Goal: Task Accomplishment & Management: Complete application form

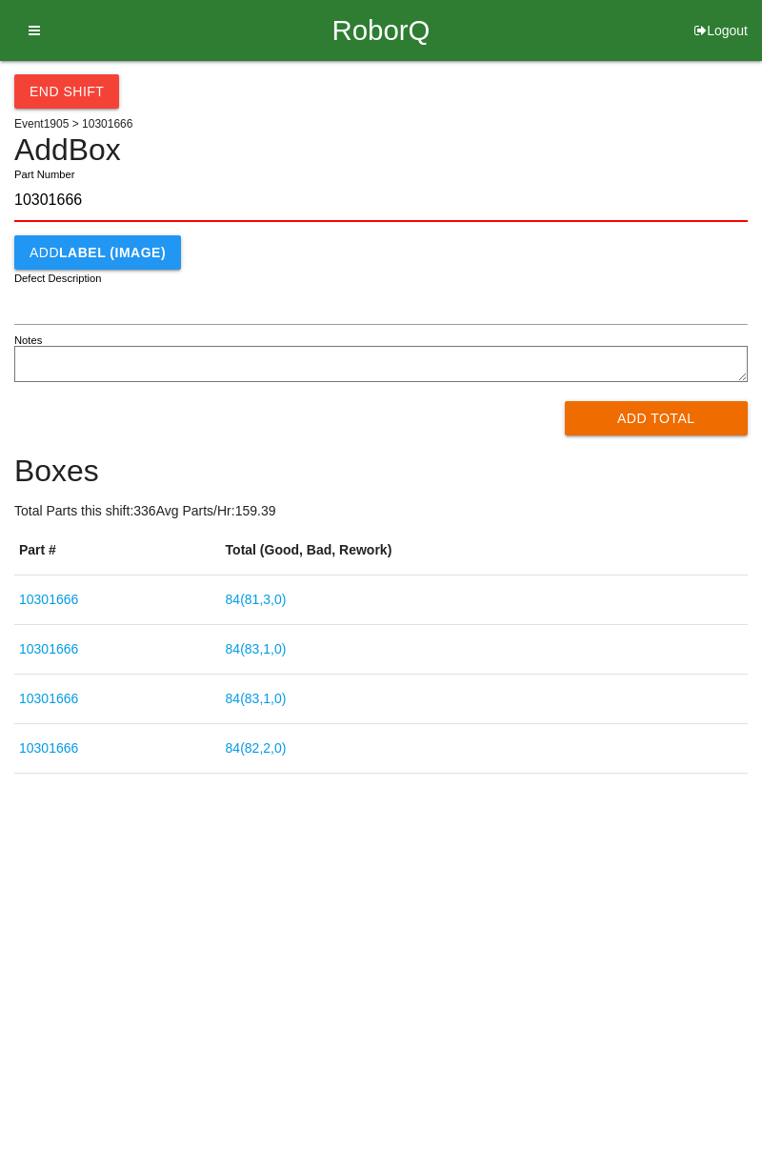
type input "10301666"
click at [660, 415] on button "Add Total" at bounding box center [657, 418] width 184 height 34
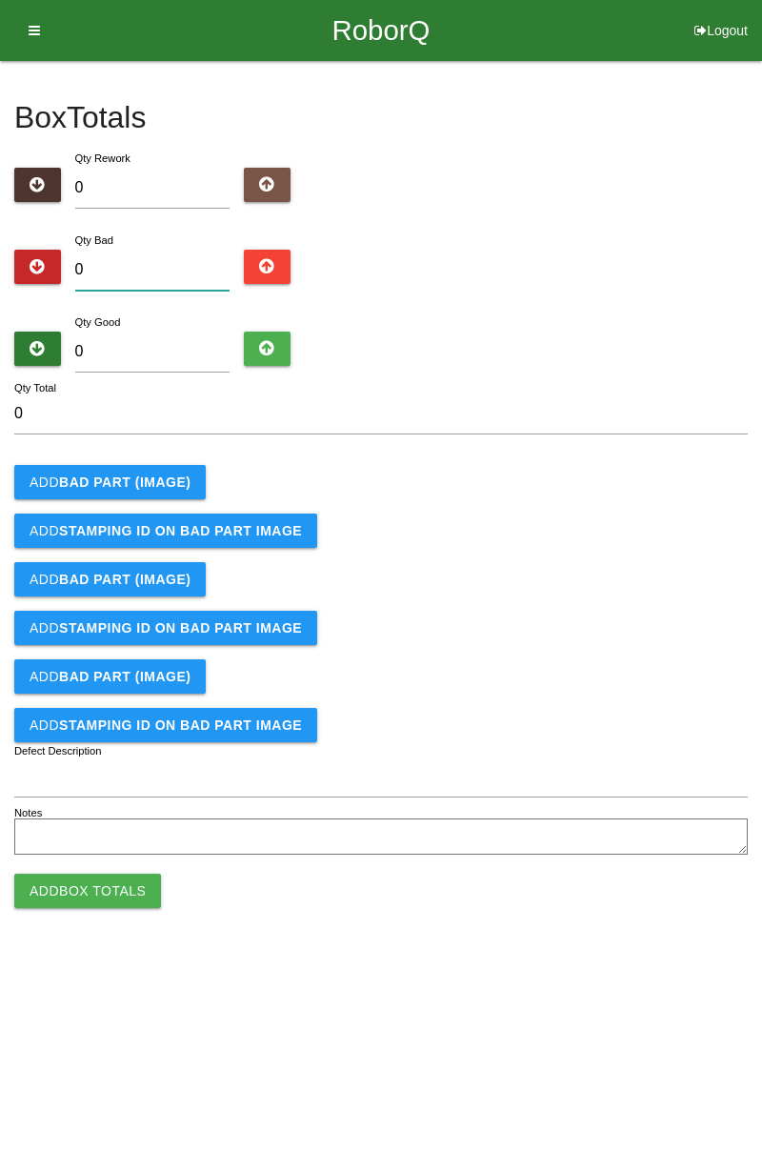
click at [183, 274] on input "0" at bounding box center [152, 270] width 155 height 41
type input "4"
click at [185, 345] on input "0" at bounding box center [152, 351] width 155 height 41
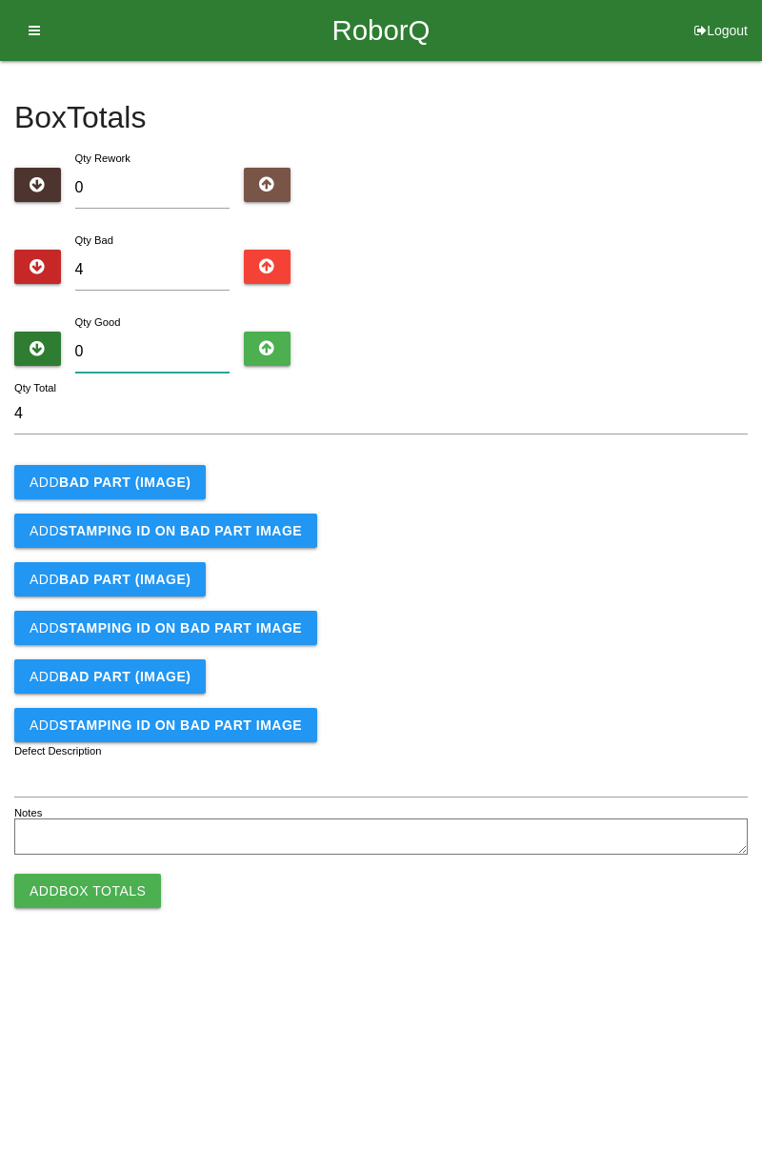
type input "8"
type input "12"
type input "80"
type input "84"
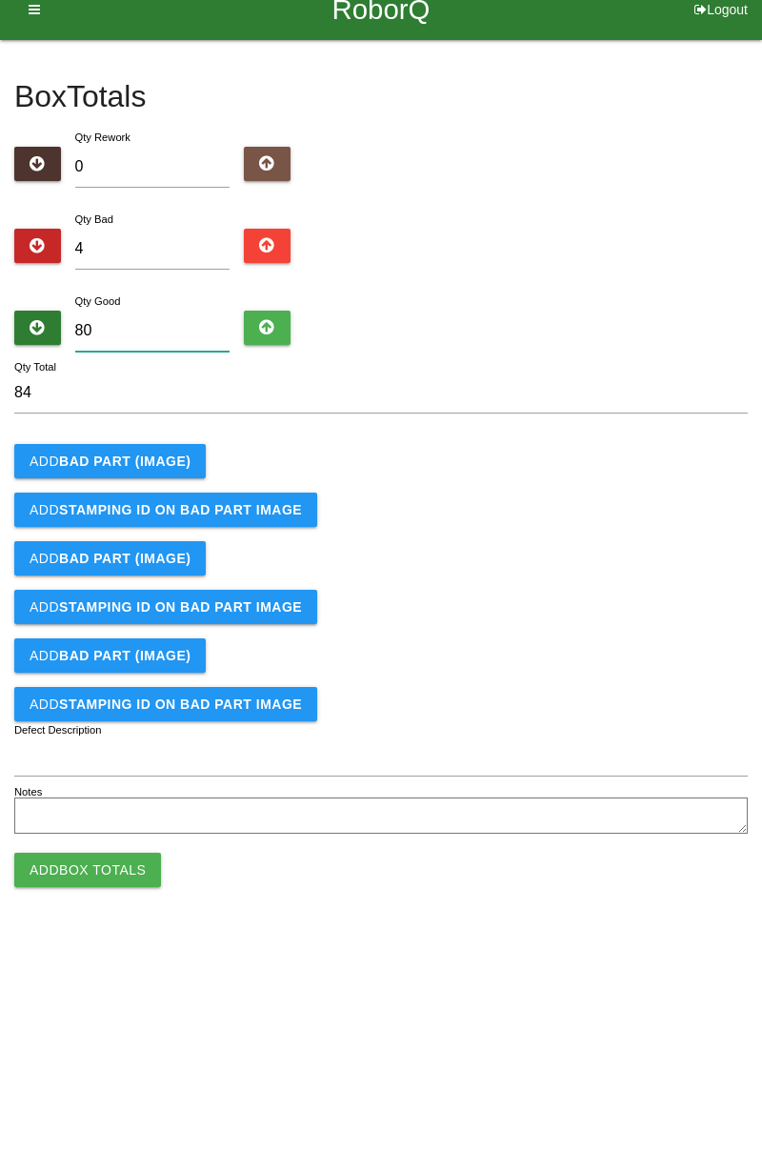
type input "80"
click at [152, 482] on b "BAD PART (IMAGE)" at bounding box center [124, 481] width 131 height 15
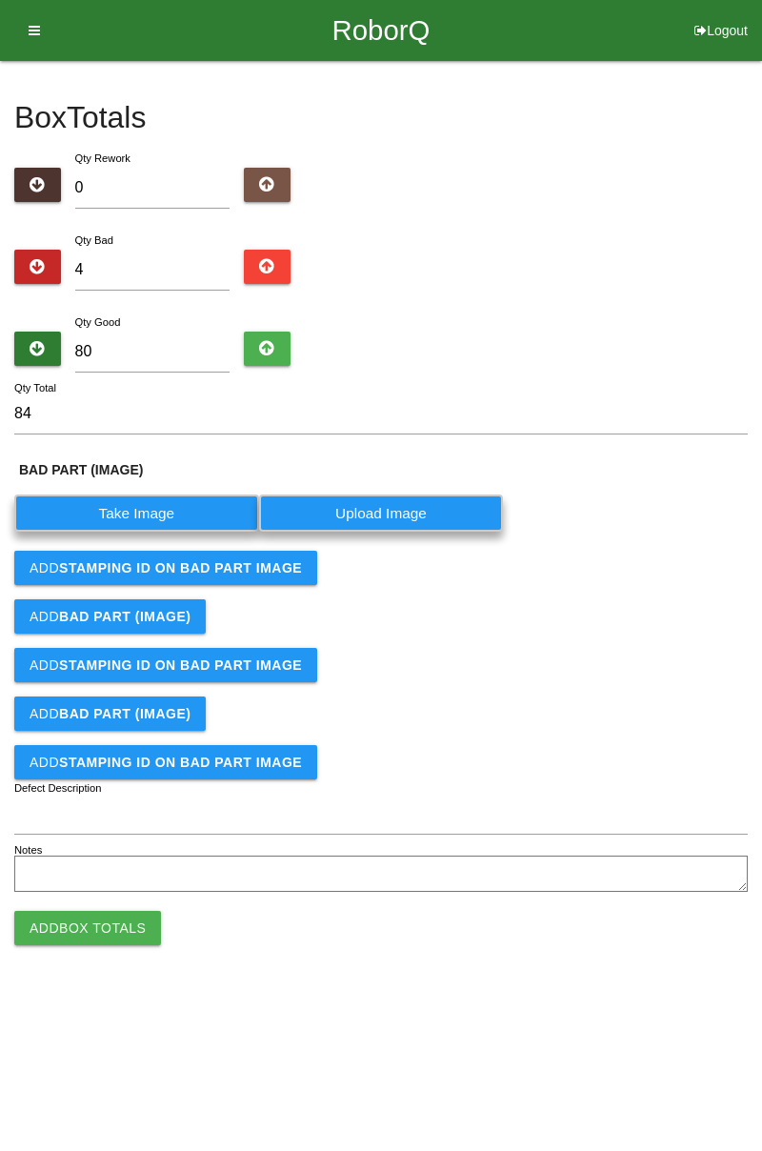
click at [156, 516] on label "Take Image" at bounding box center [136, 512] width 245 height 37
click at [0, 0] on \(IMAGE\) "Take Image" at bounding box center [0, 0] width 0 height 0
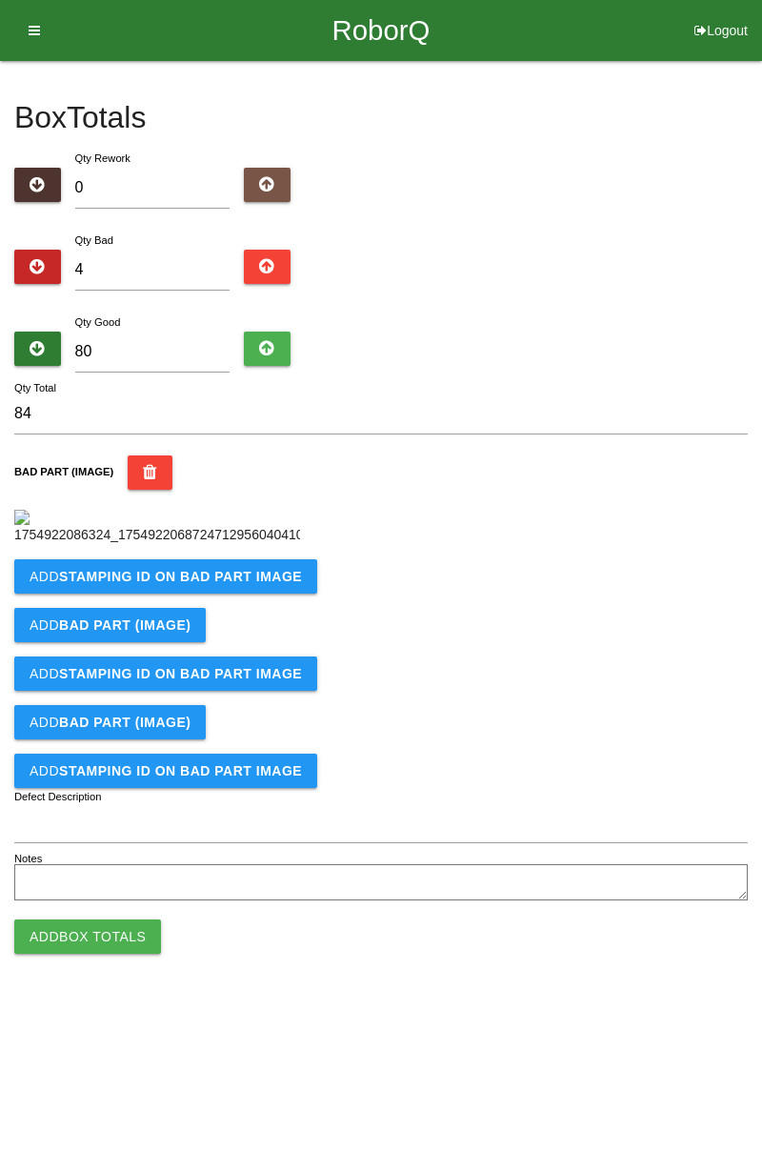
click at [178, 584] on b "STAMPING ID on BAD PART Image" at bounding box center [180, 576] width 243 height 15
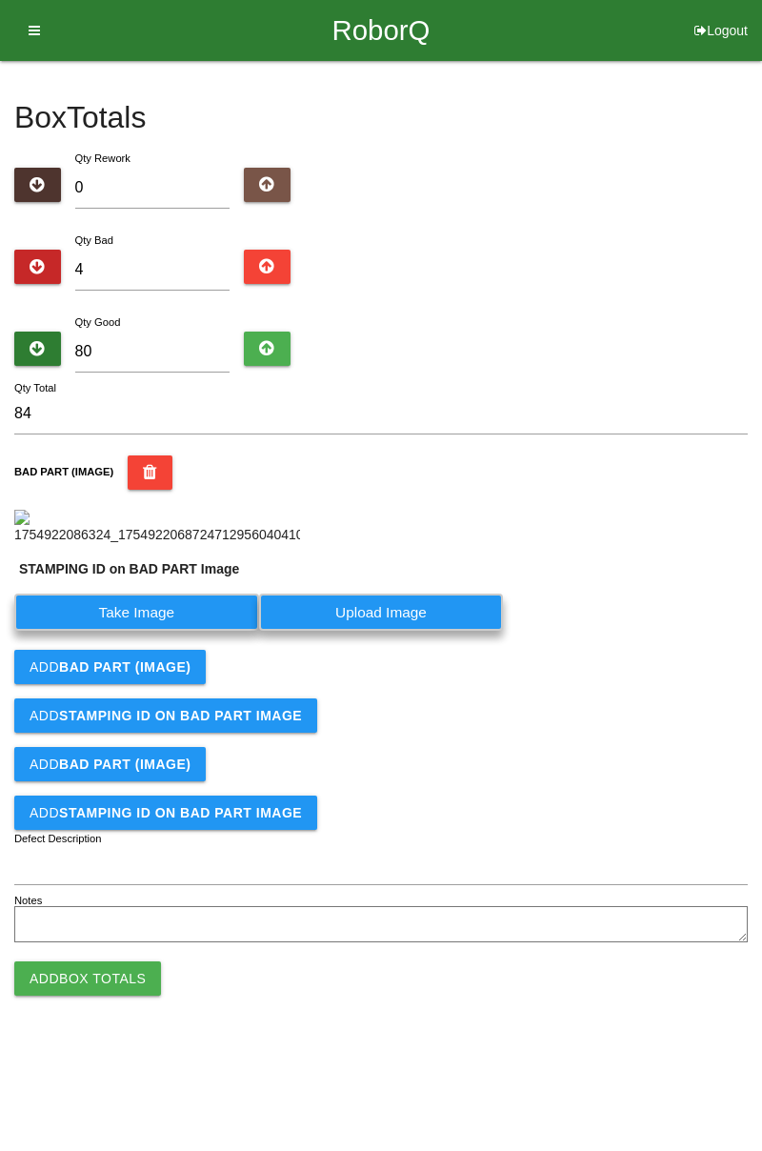
click at [177, 631] on label "Take Image" at bounding box center [136, 611] width 245 height 37
click at [0, 0] on PART "Take Image" at bounding box center [0, 0] width 0 height 0
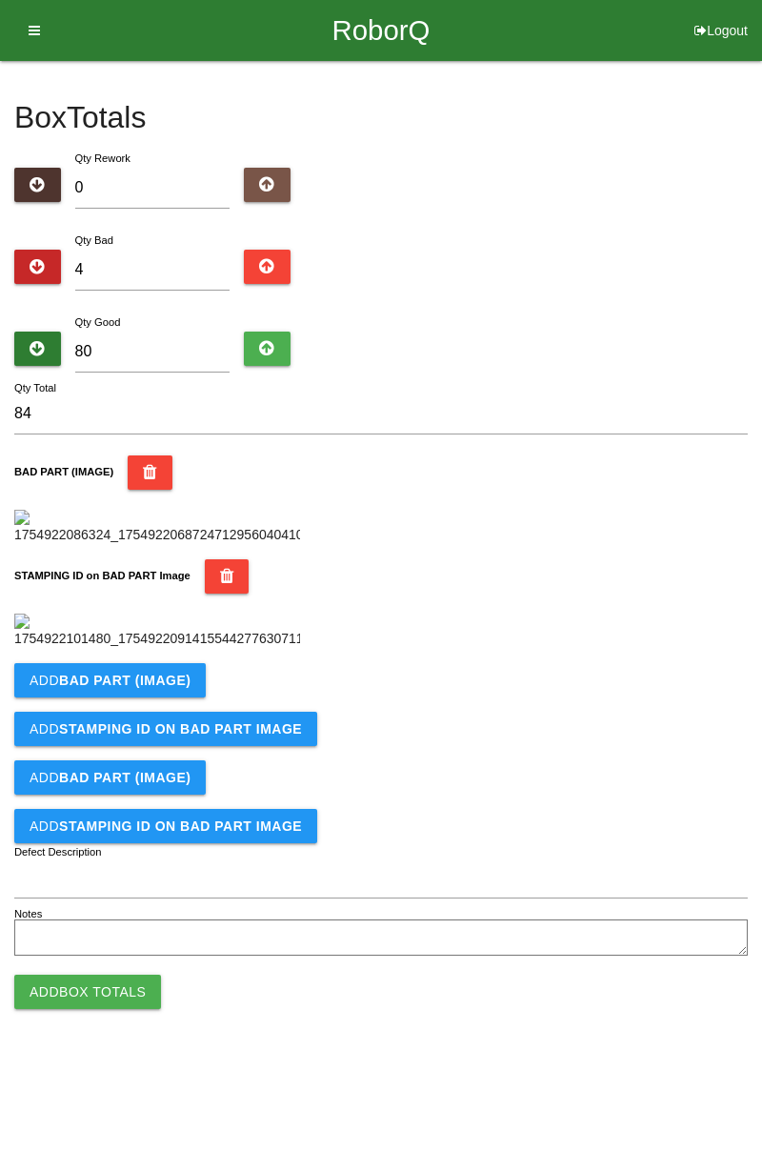
scroll to position [419, 0]
click at [168, 688] on b "BAD PART (IMAGE)" at bounding box center [124, 679] width 131 height 15
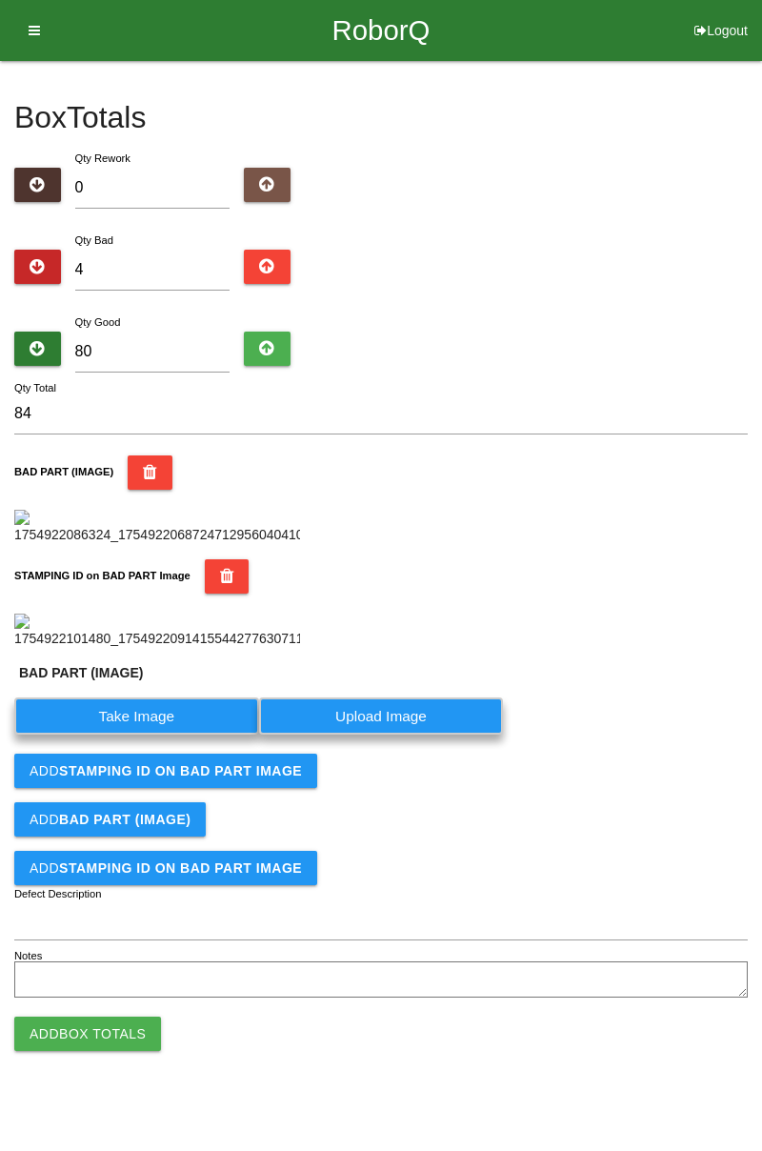
click at [158, 734] on label "Take Image" at bounding box center [136, 715] width 245 height 37
click at [0, 0] on \(IMAGE\) "Take Image" at bounding box center [0, 0] width 0 height 0
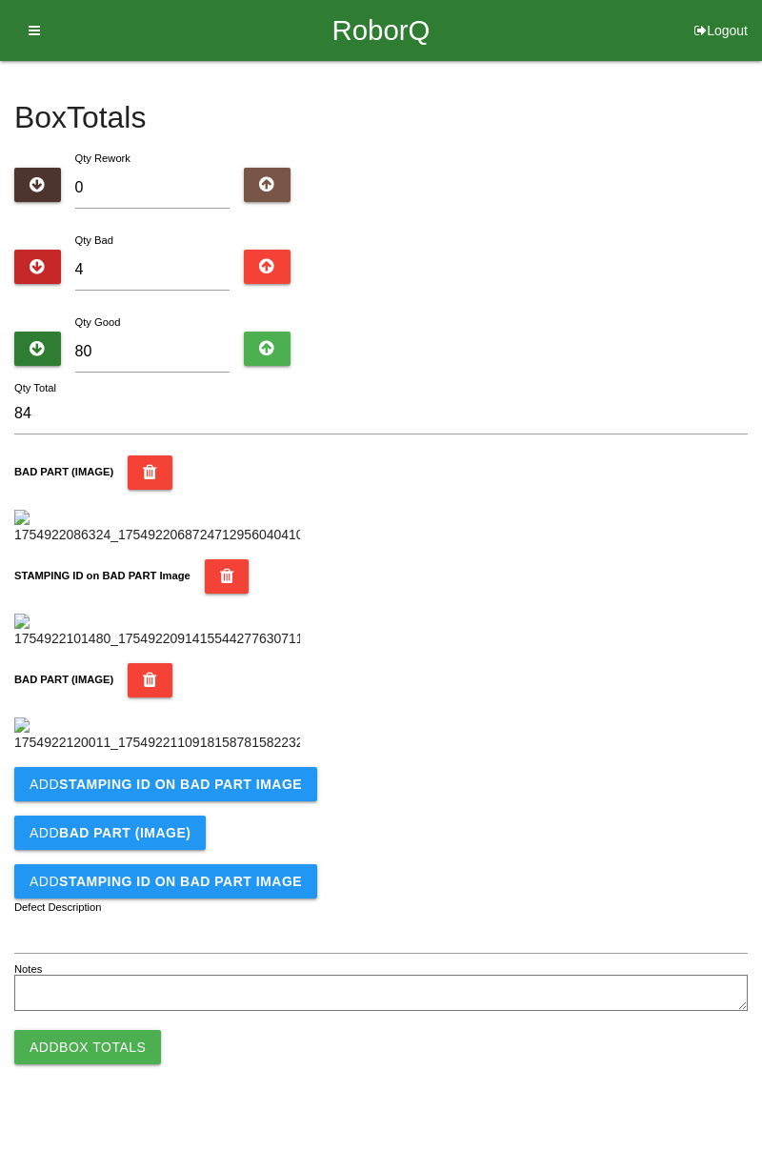
scroll to position [732, 0]
click at [177, 792] on b "STAMPING ID on BAD PART Image" at bounding box center [180, 783] width 243 height 15
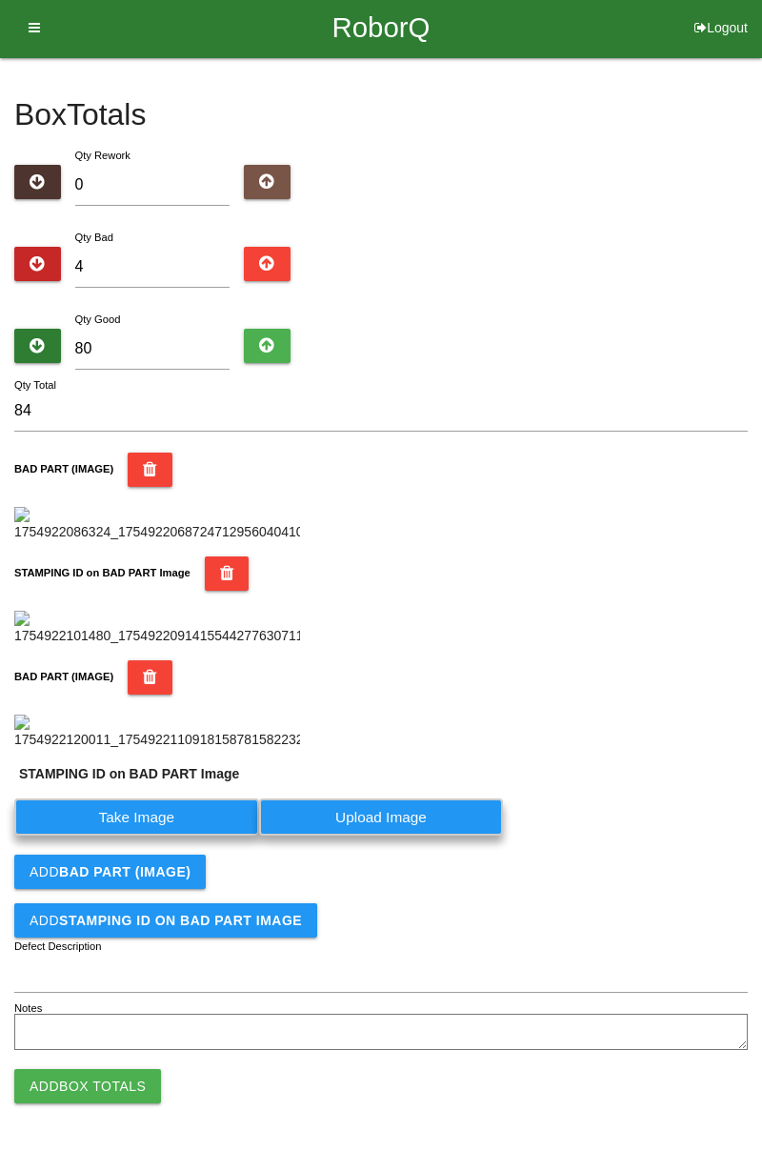
click at [173, 835] on label "Take Image" at bounding box center [136, 816] width 245 height 37
click at [0, 0] on PART "Take Image" at bounding box center [0, 0] width 0 height 0
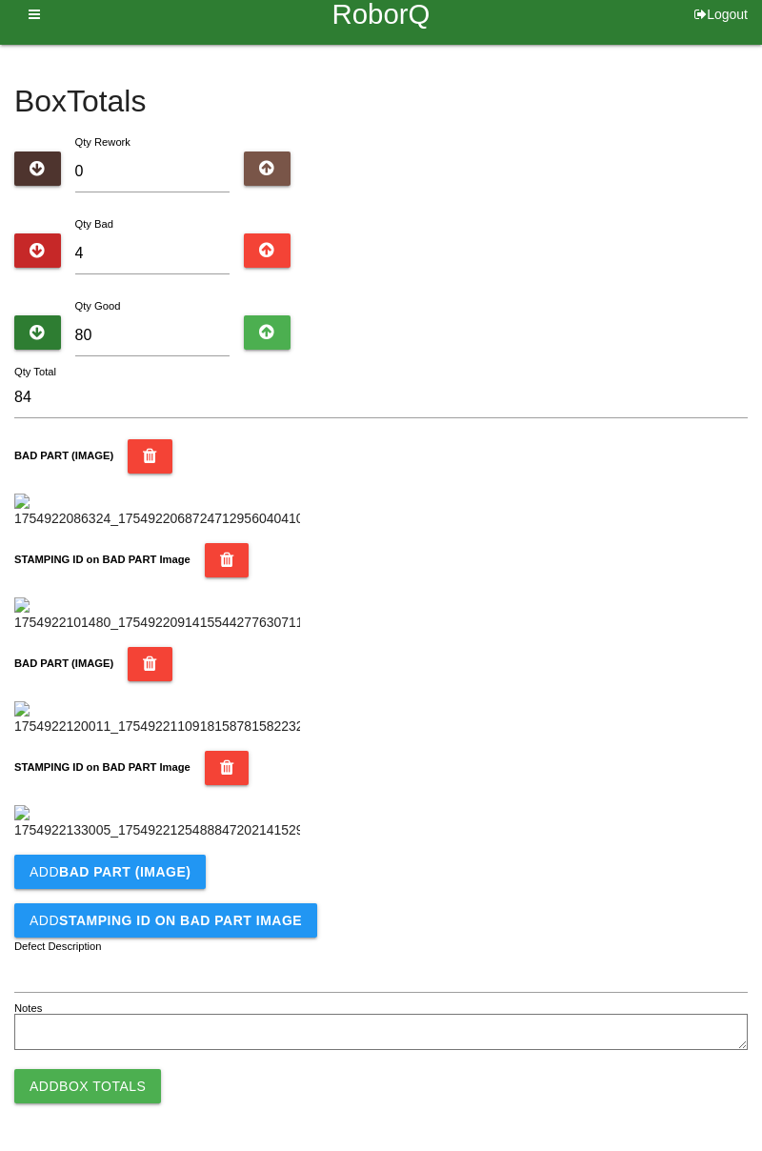
scroll to position [1044, 0]
click at [161, 878] on button "Add BAD PART (IMAGE)" at bounding box center [109, 871] width 191 height 34
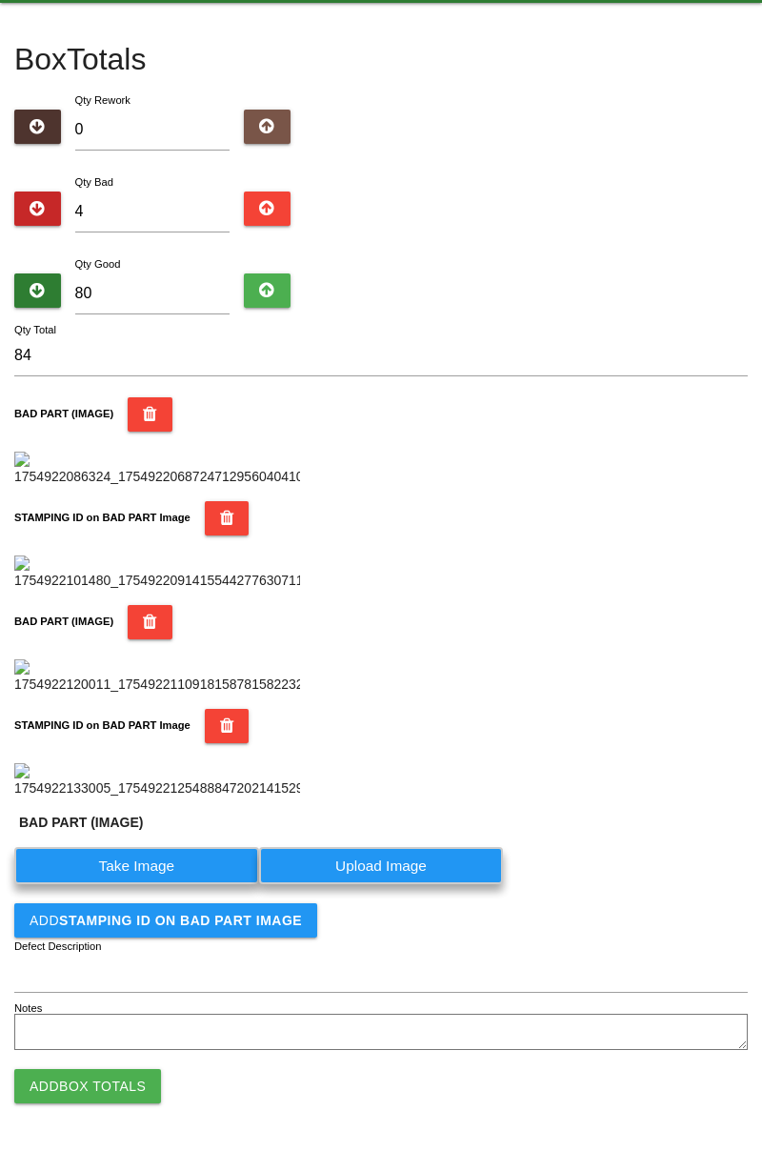
click at [193, 884] on label "Take Image" at bounding box center [136, 865] width 245 height 37
click at [0, 0] on \(IMAGE\) "Take Image" at bounding box center [0, 0] width 0 height 0
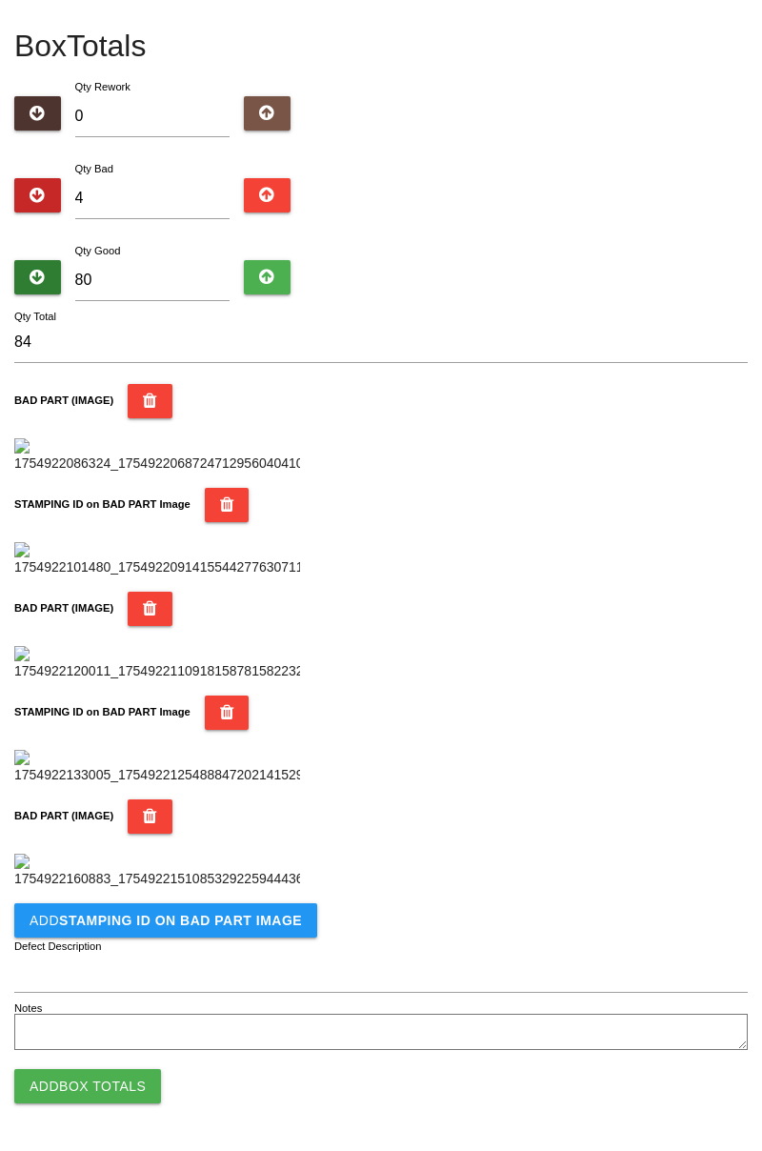
scroll to position [1356, 0]
click at [212, 926] on b "STAMPING ID on BAD PART Image" at bounding box center [180, 920] width 243 height 15
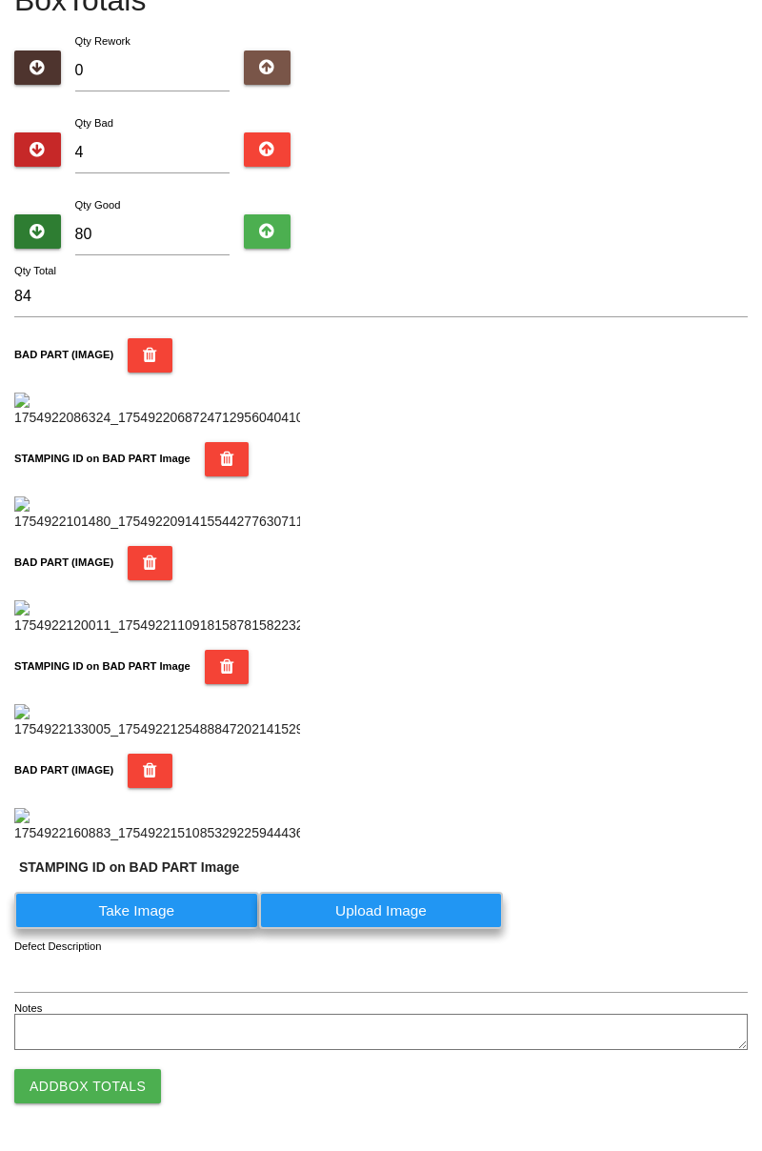
click at [170, 929] on label "Take Image" at bounding box center [136, 910] width 245 height 37
click at [0, 0] on PART "Take Image" at bounding box center [0, 0] width 0 height 0
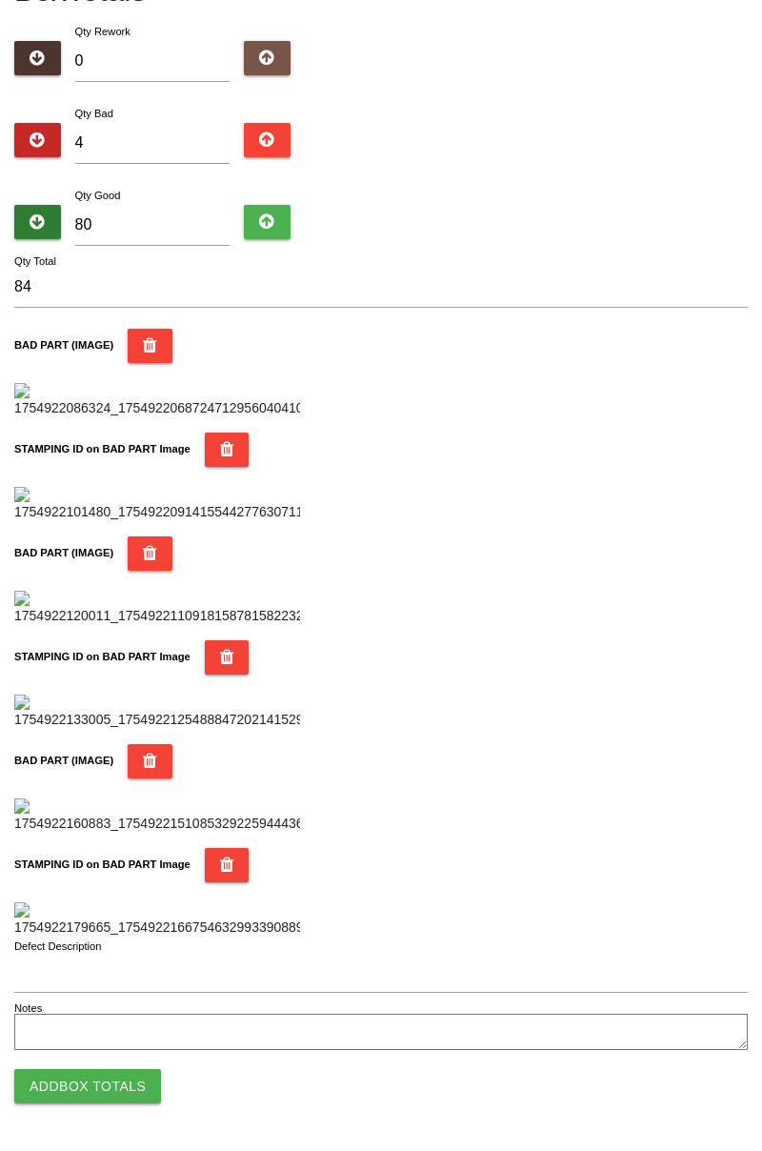
scroll to position [1669, 0]
click at [141, 1086] on button "Add Box Totals" at bounding box center [87, 1086] width 147 height 34
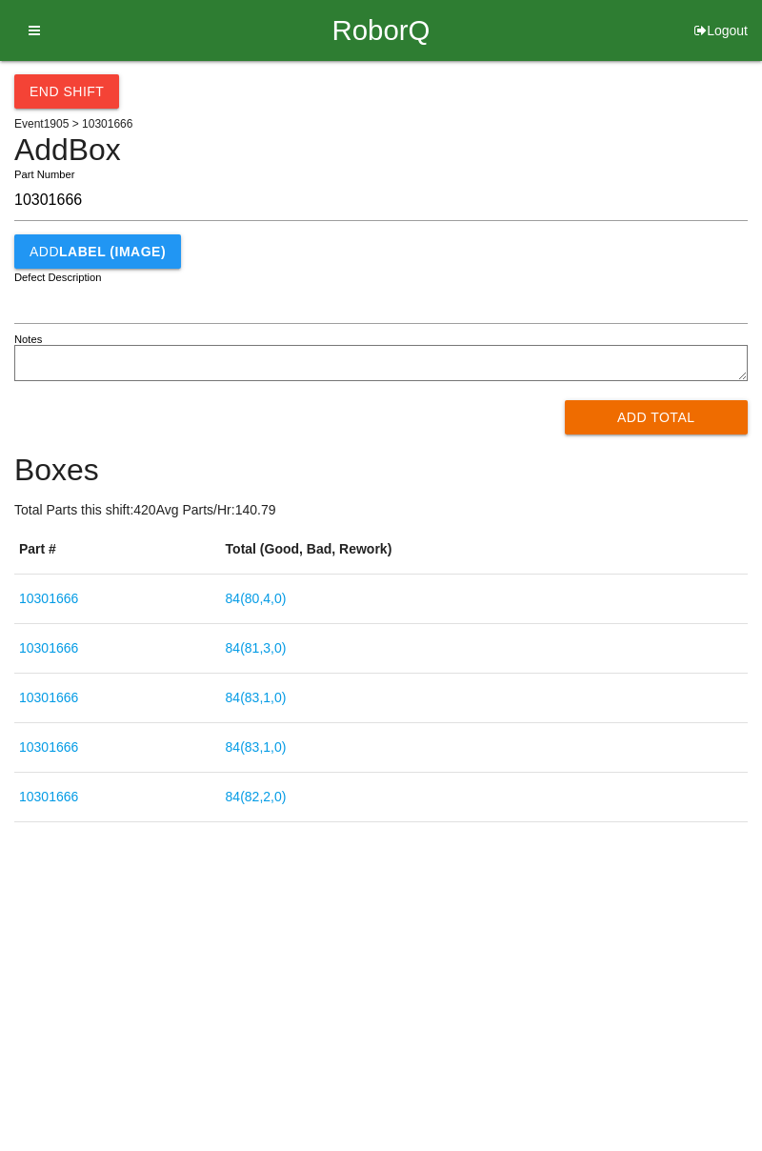
type input "10301666"
click at [676, 423] on button "Add Total" at bounding box center [657, 417] width 184 height 34
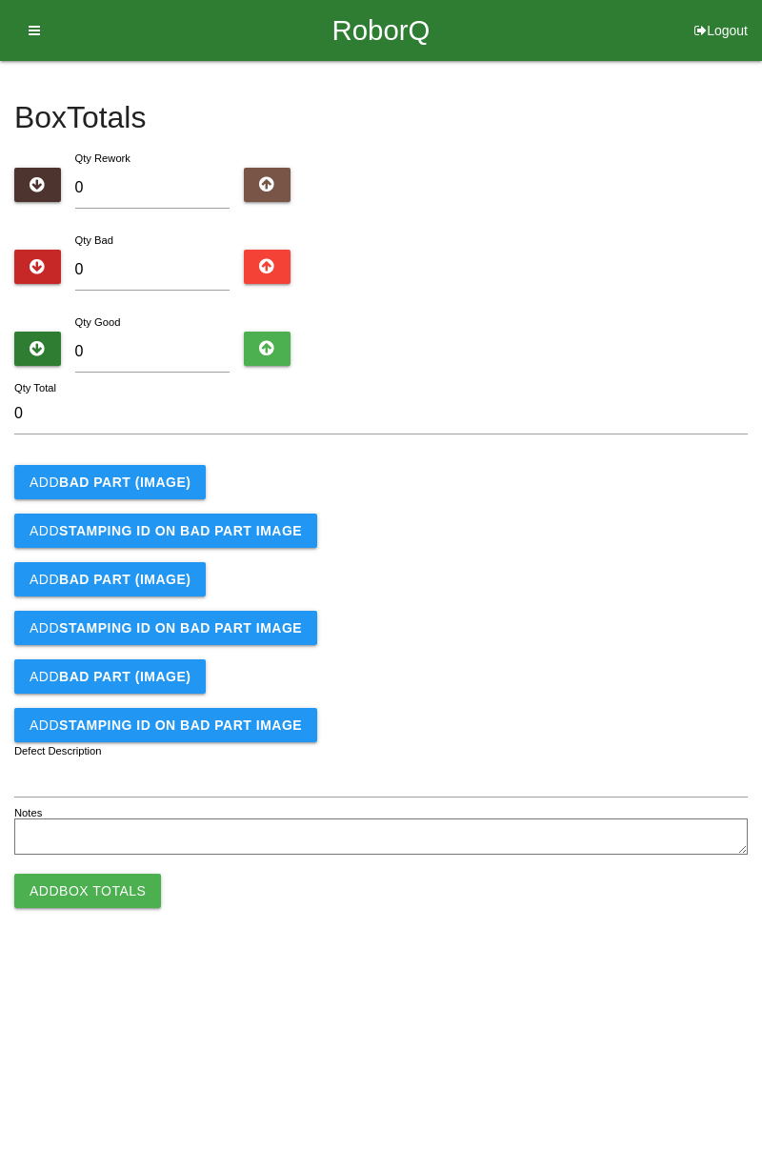
click at [130, 485] on b "BAD PART (IMAGE)" at bounding box center [124, 481] width 131 height 15
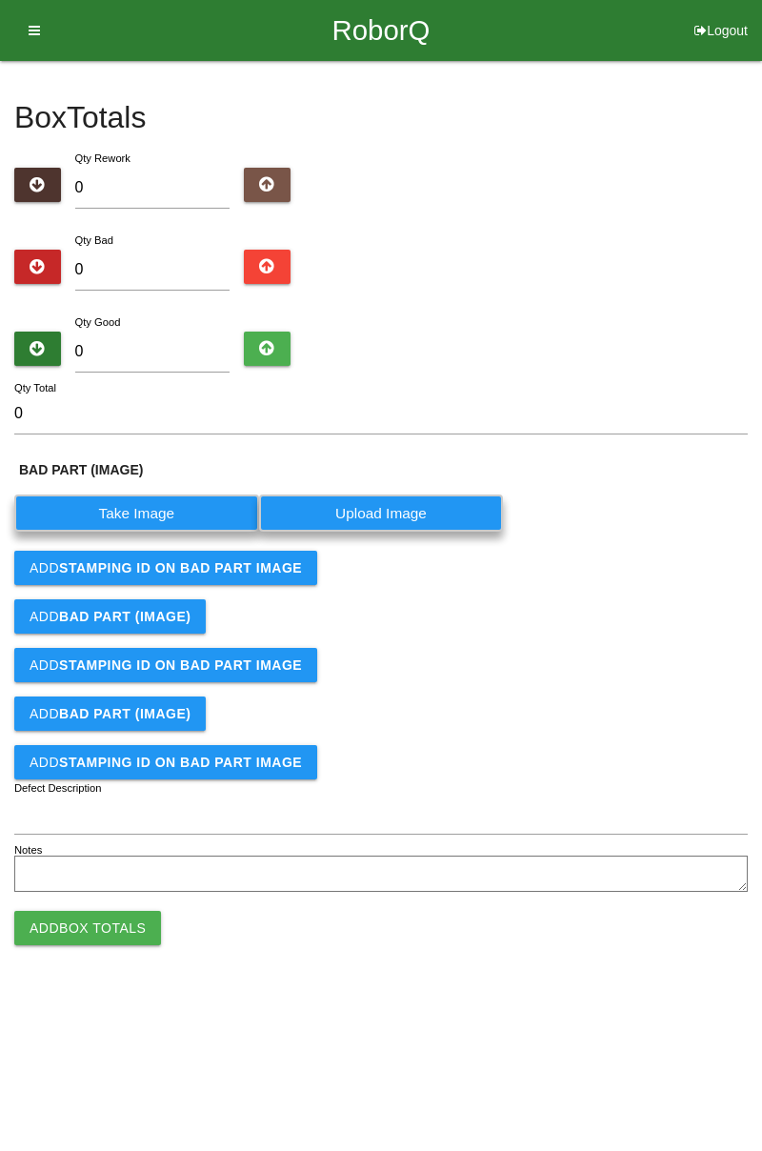
click at [151, 509] on label "Take Image" at bounding box center [136, 512] width 245 height 37
click at [0, 0] on \(IMAGE\) "Take Image" at bounding box center [0, 0] width 0 height 0
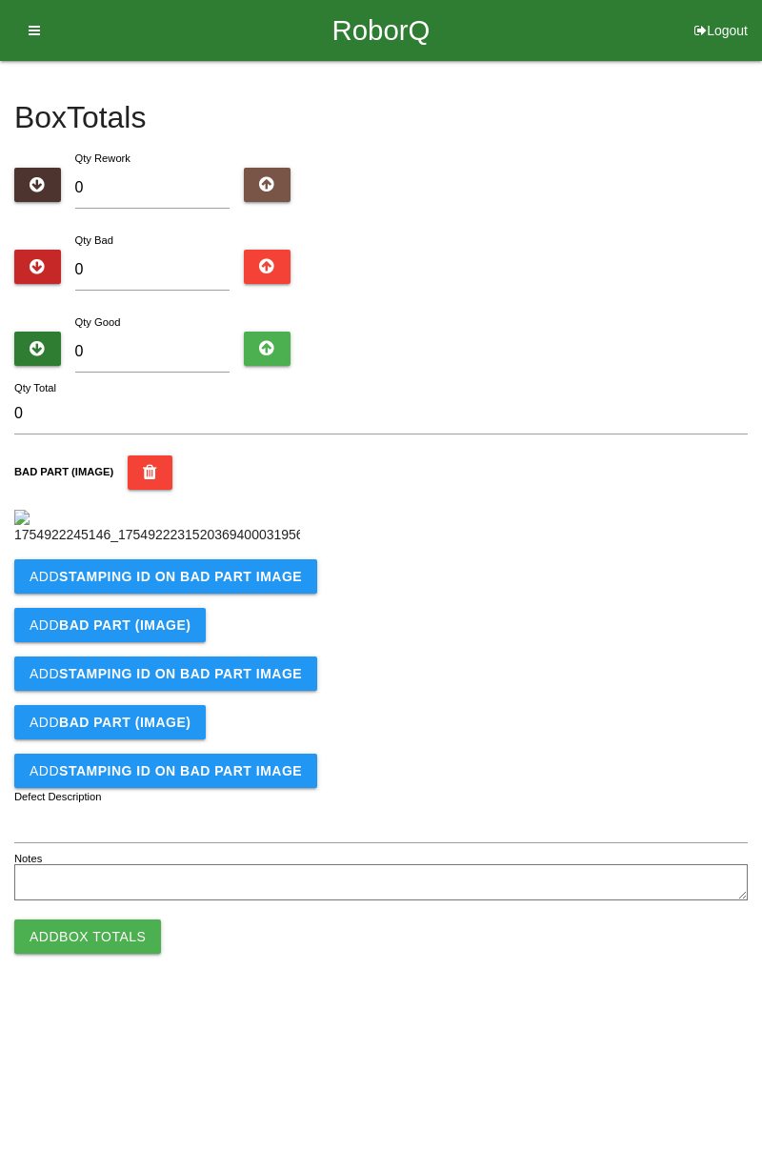
click at [181, 584] on b "STAMPING ID on BAD PART Image" at bounding box center [180, 576] width 243 height 15
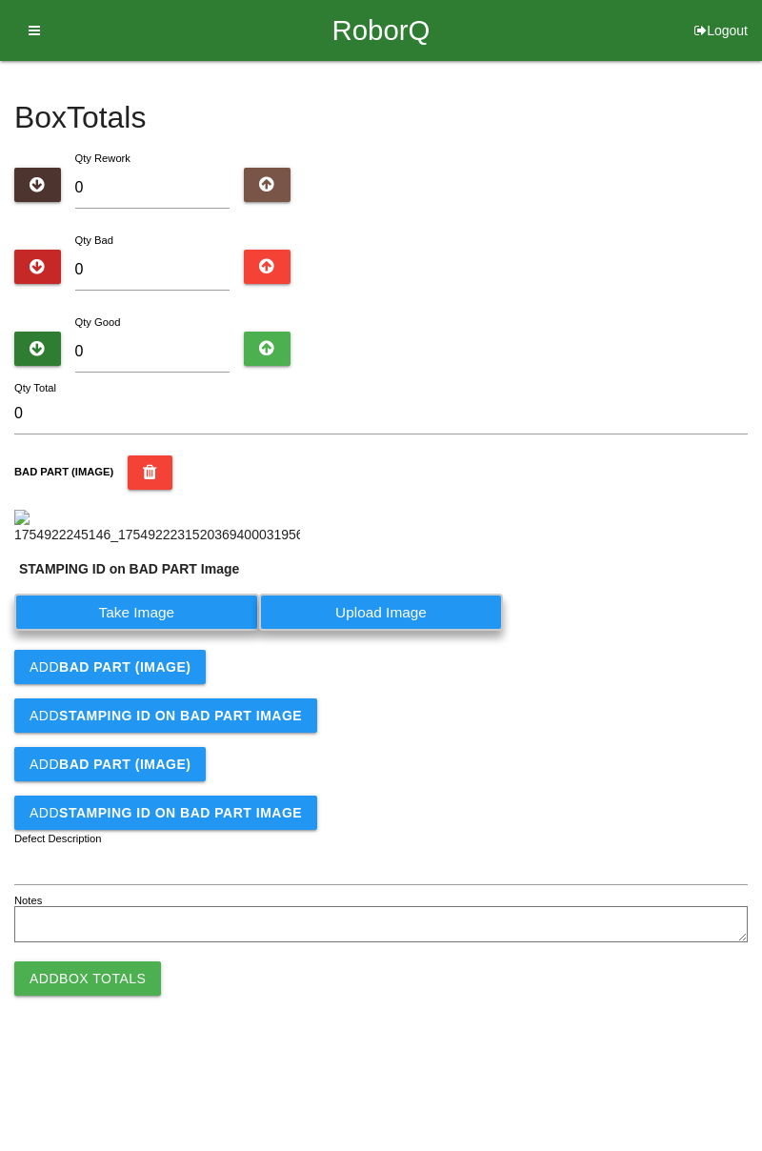
click at [171, 631] on label "Take Image" at bounding box center [136, 611] width 245 height 37
click at [0, 0] on PART "Take Image" at bounding box center [0, 0] width 0 height 0
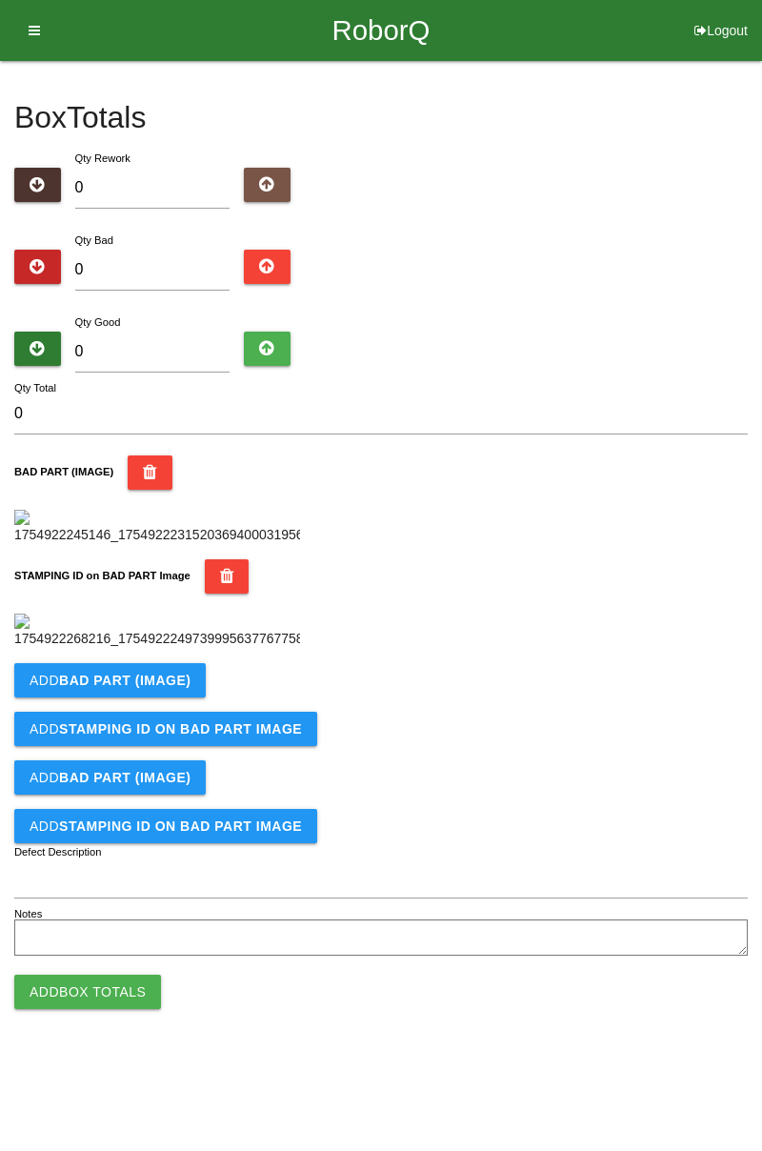
scroll to position [419, 0]
click at [143, 697] on button "Add BAD PART (IMAGE)" at bounding box center [109, 680] width 191 height 34
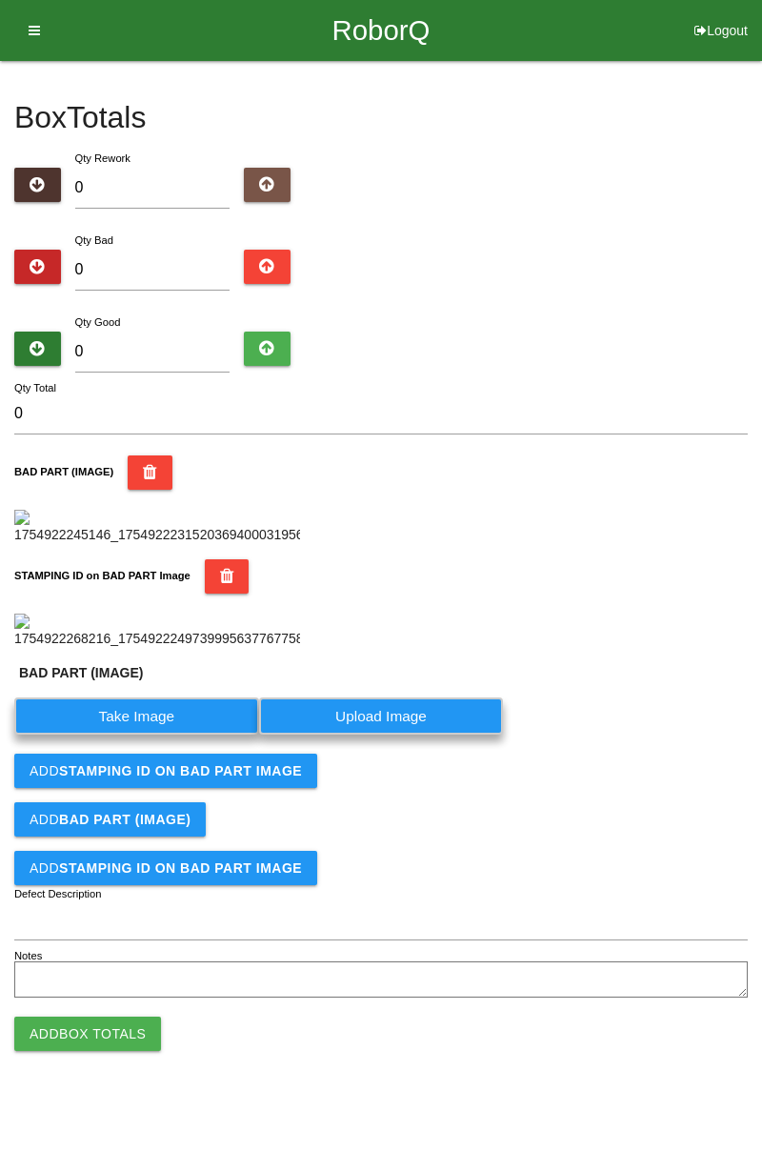
click at [174, 734] on label "Take Image" at bounding box center [136, 715] width 245 height 37
click at [0, 0] on \(IMAGE\) "Take Image" at bounding box center [0, 0] width 0 height 0
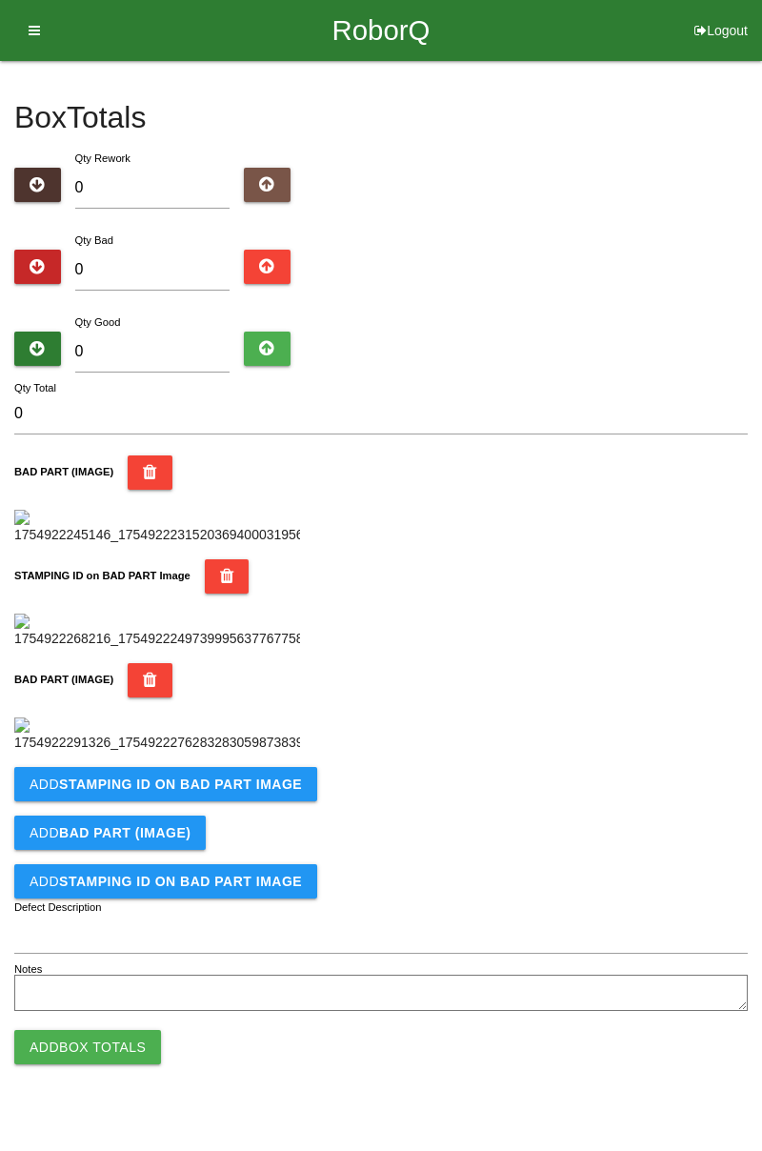
scroll to position [732, 0]
click at [176, 801] on button "Add STAMPING ID on BAD PART Image" at bounding box center [165, 784] width 303 height 34
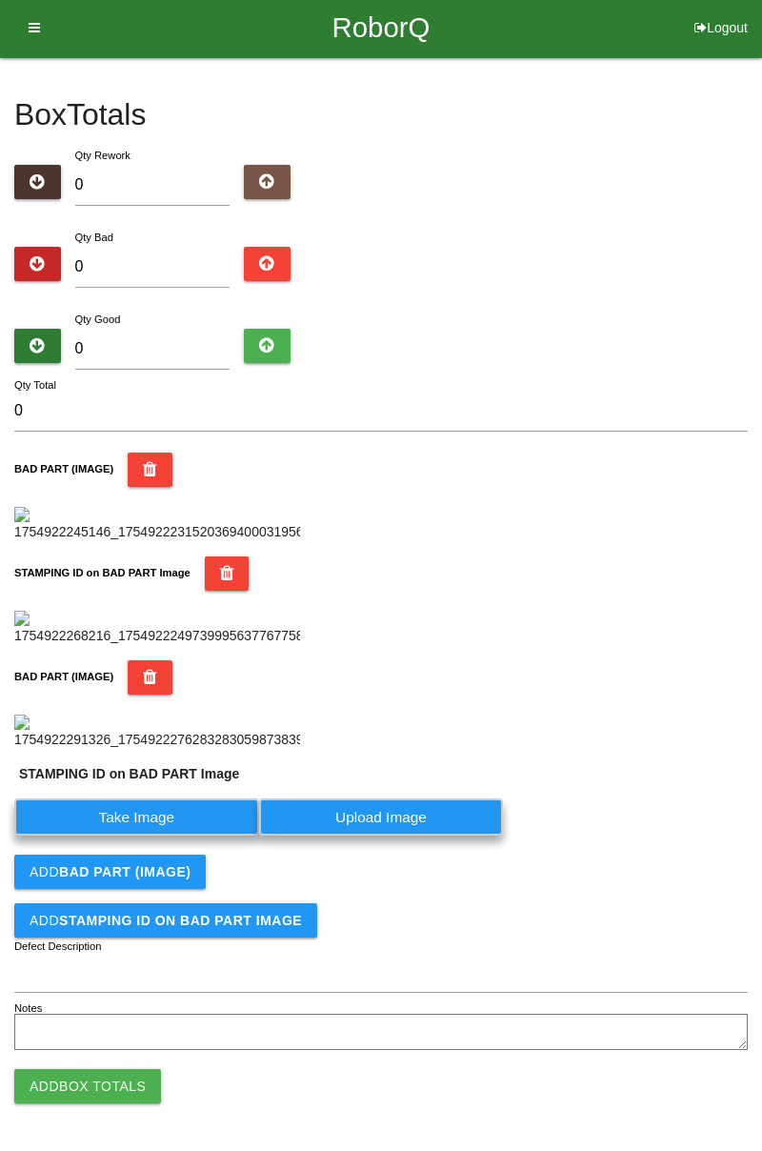
click at [147, 835] on label "Take Image" at bounding box center [136, 816] width 245 height 37
click at [0, 0] on PART "Take Image" at bounding box center [0, 0] width 0 height 0
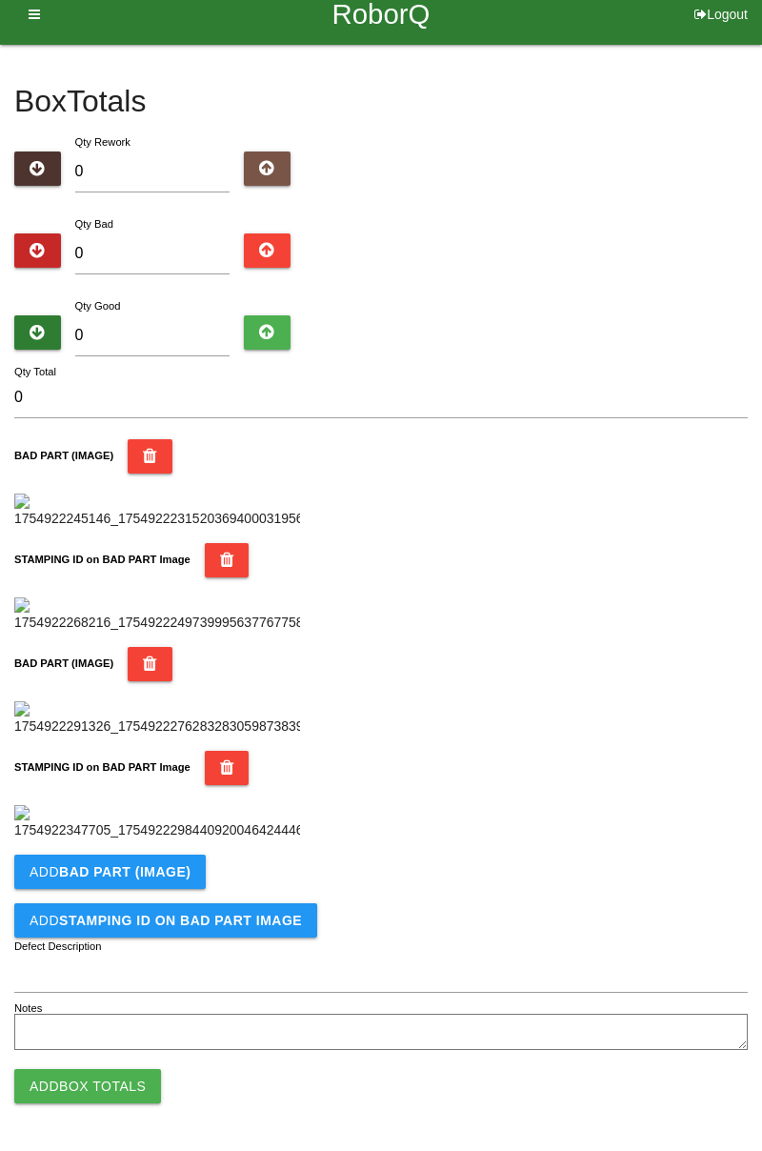
scroll to position [0, 0]
